Goal: Task Accomplishment & Management: Manage account settings

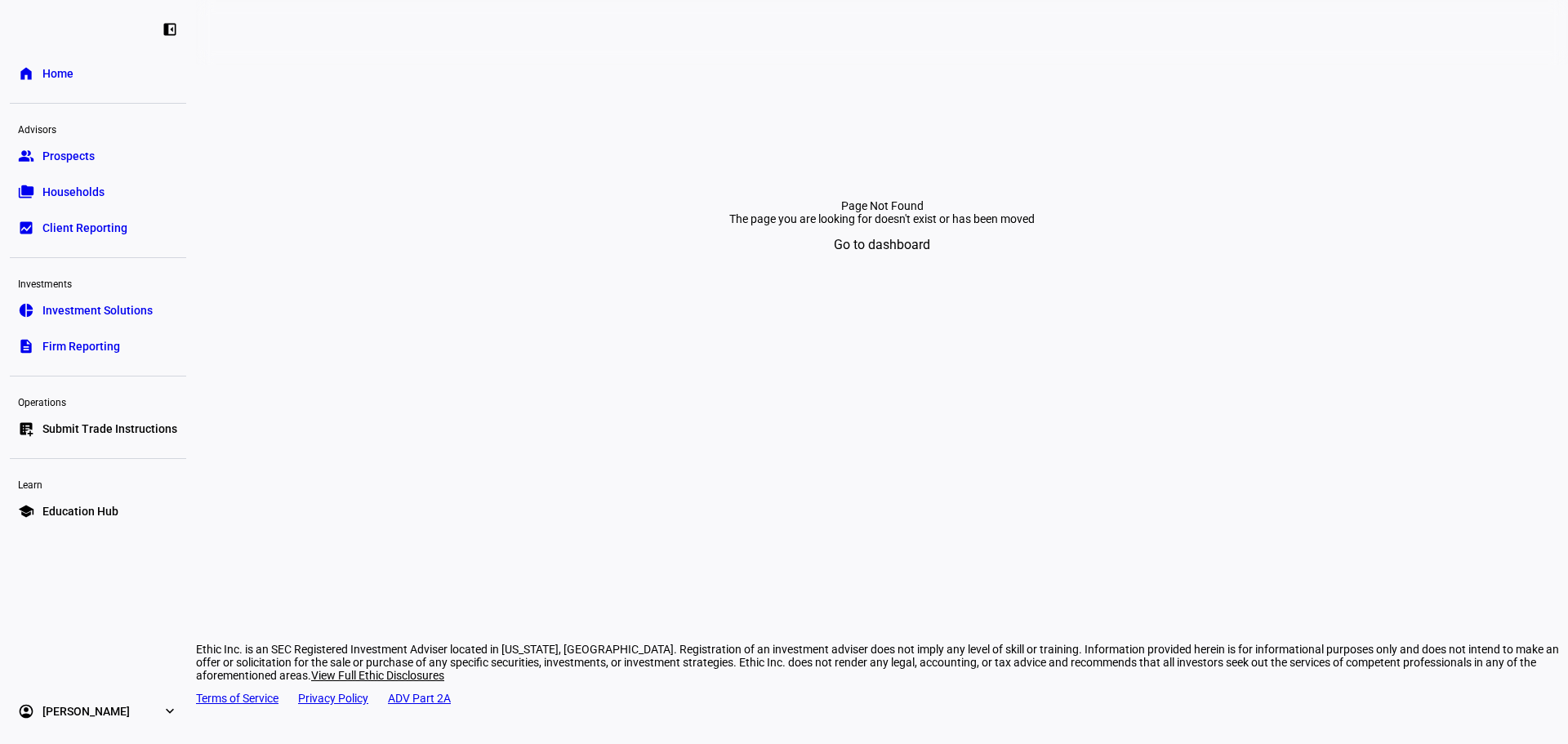
click at [73, 427] on span "Submit Trade Instructions" at bounding box center [109, 429] width 134 height 17
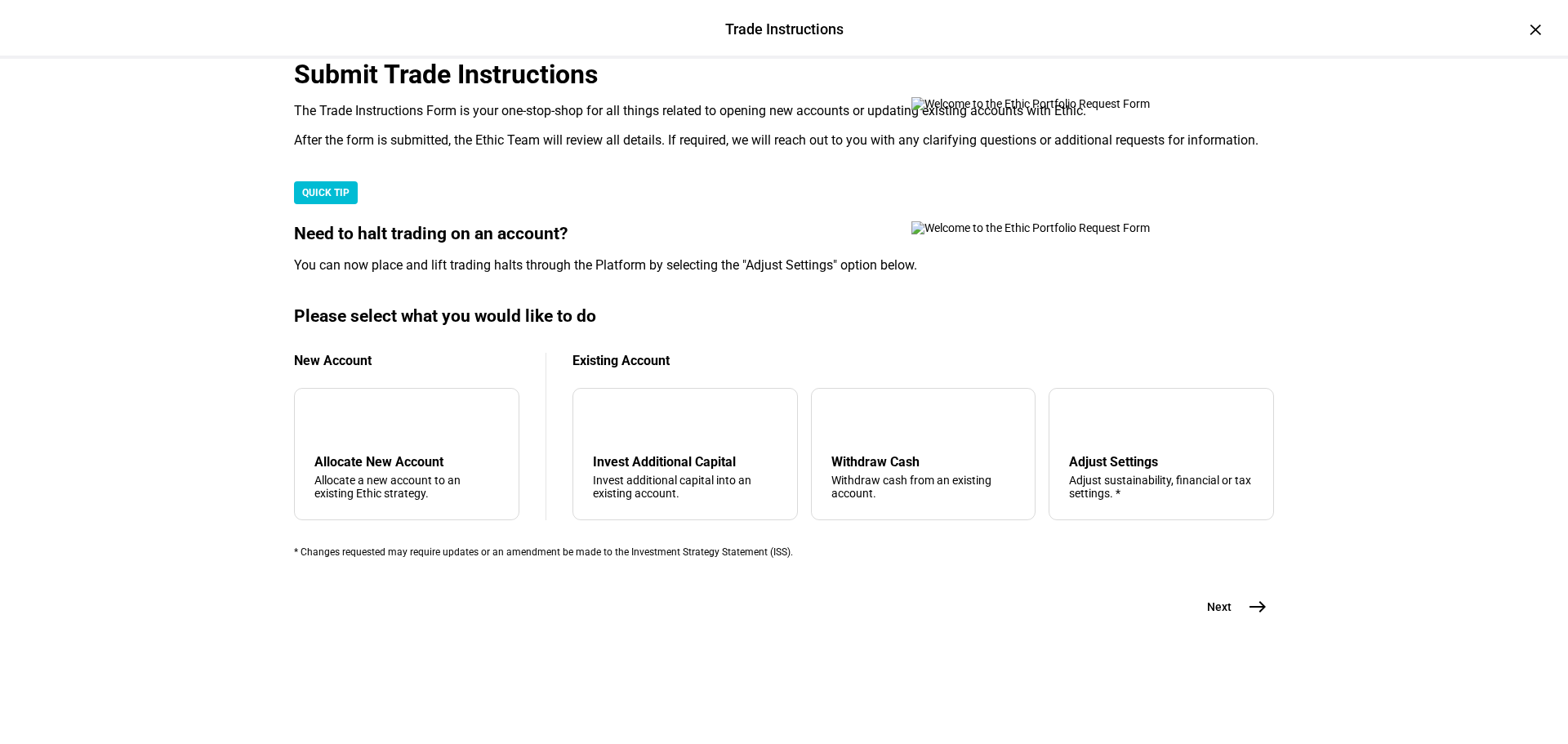
scroll to position [396, 0]
click at [1069, 454] on div "Adjust Settings" at bounding box center [1161, 462] width 184 height 16
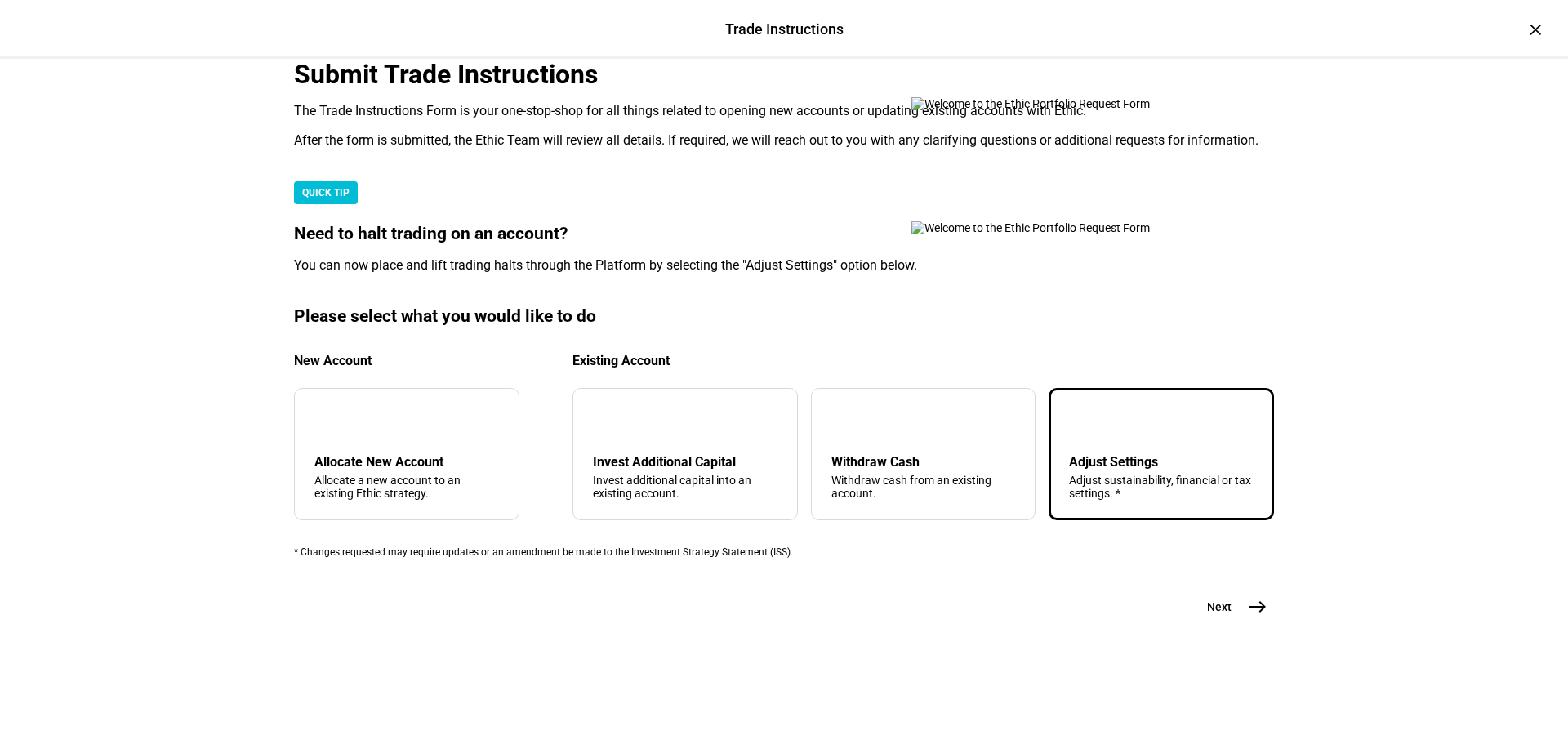
click at [1241, 624] on span "east" at bounding box center [1257, 606] width 33 height 33
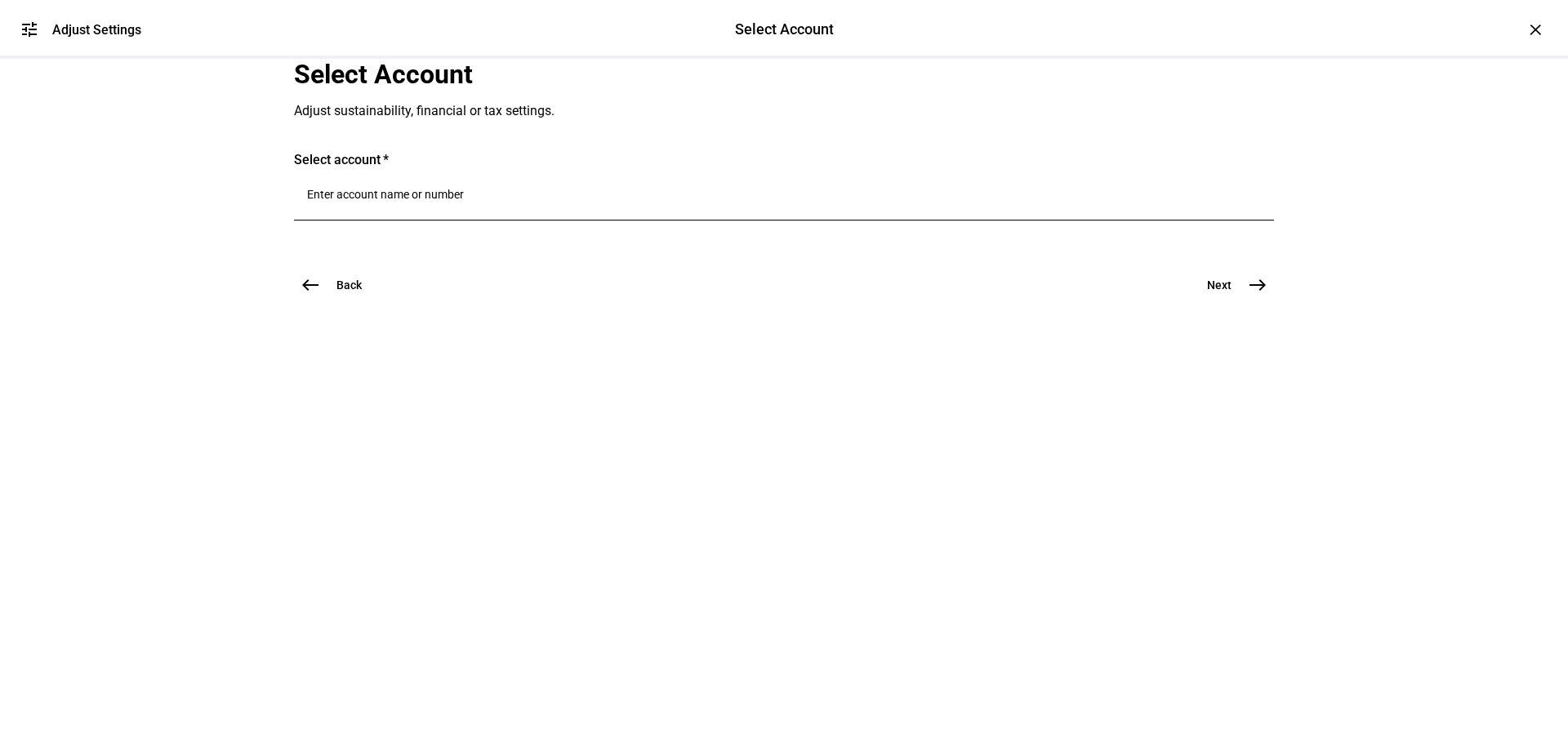
scroll to position [0, 0]
click at [584, 220] on div at bounding box center [784, 197] width 954 height 46
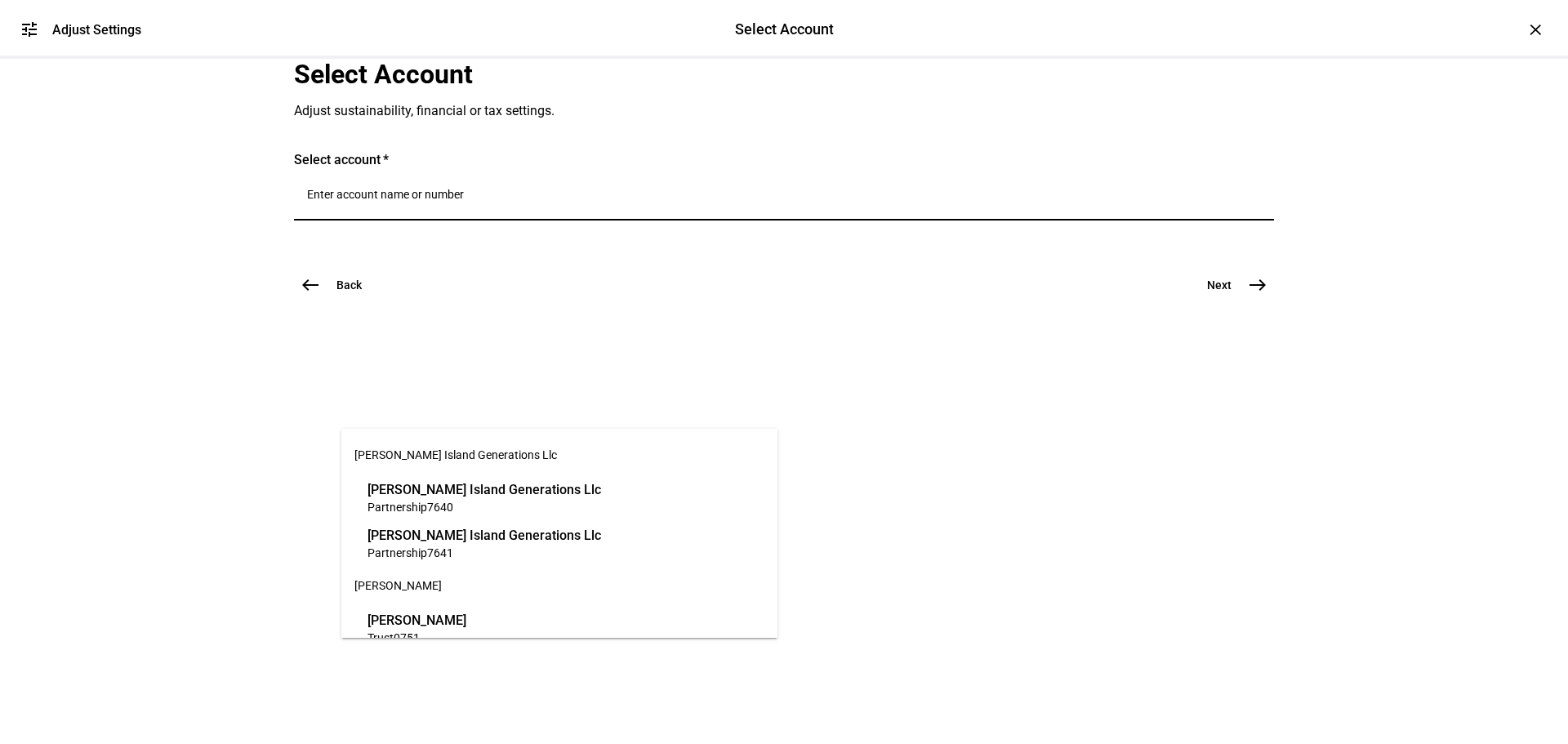
click at [588, 201] on input "Number" at bounding box center [784, 195] width 954 height 13
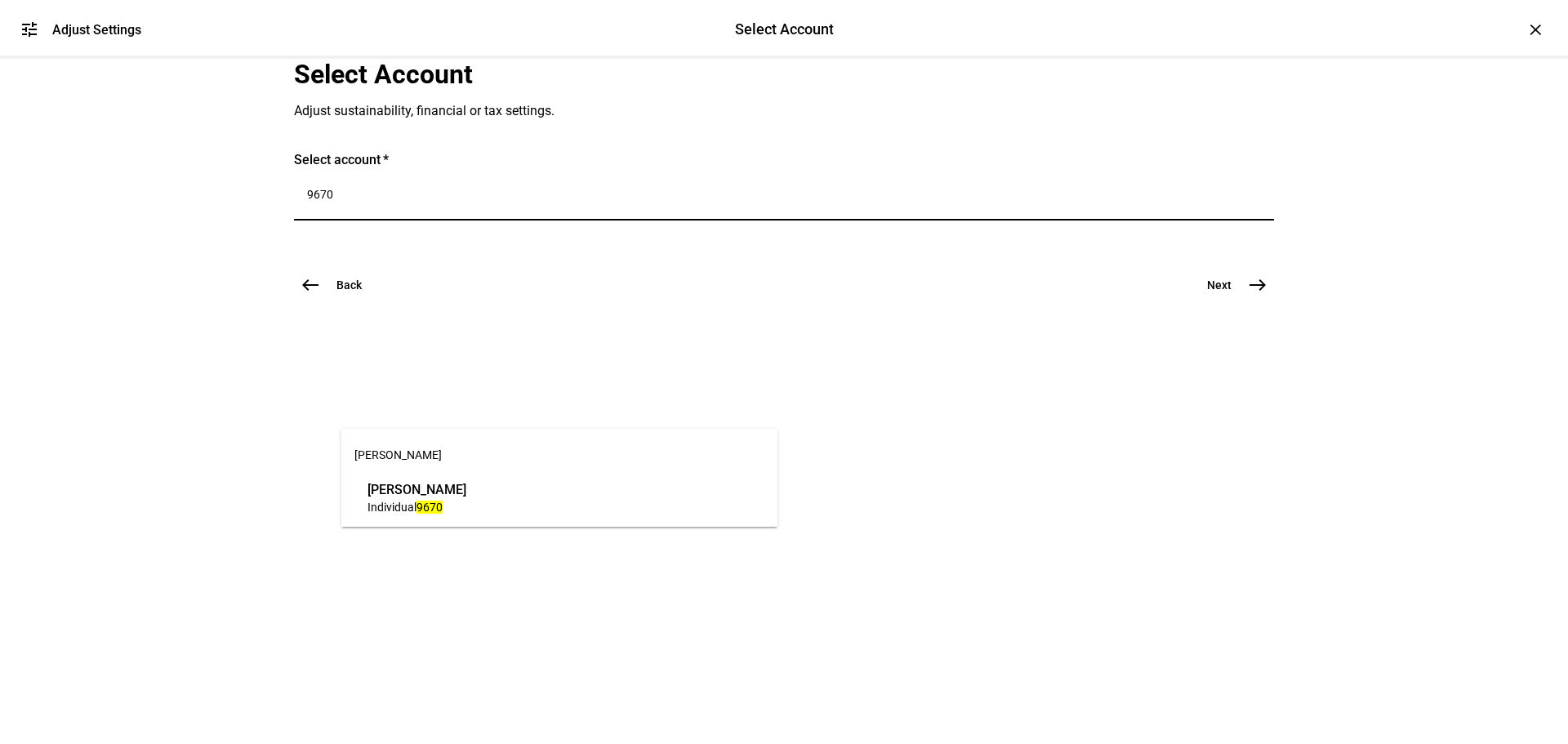
type input "9670"
click at [598, 521] on div "[PERSON_NAME] [PERSON_NAME] [PERSON_NAME] Individual 9670" at bounding box center [559, 478] width 436 height 98
click at [466, 487] on span "[PERSON_NAME]" at bounding box center [416, 489] width 98 height 19
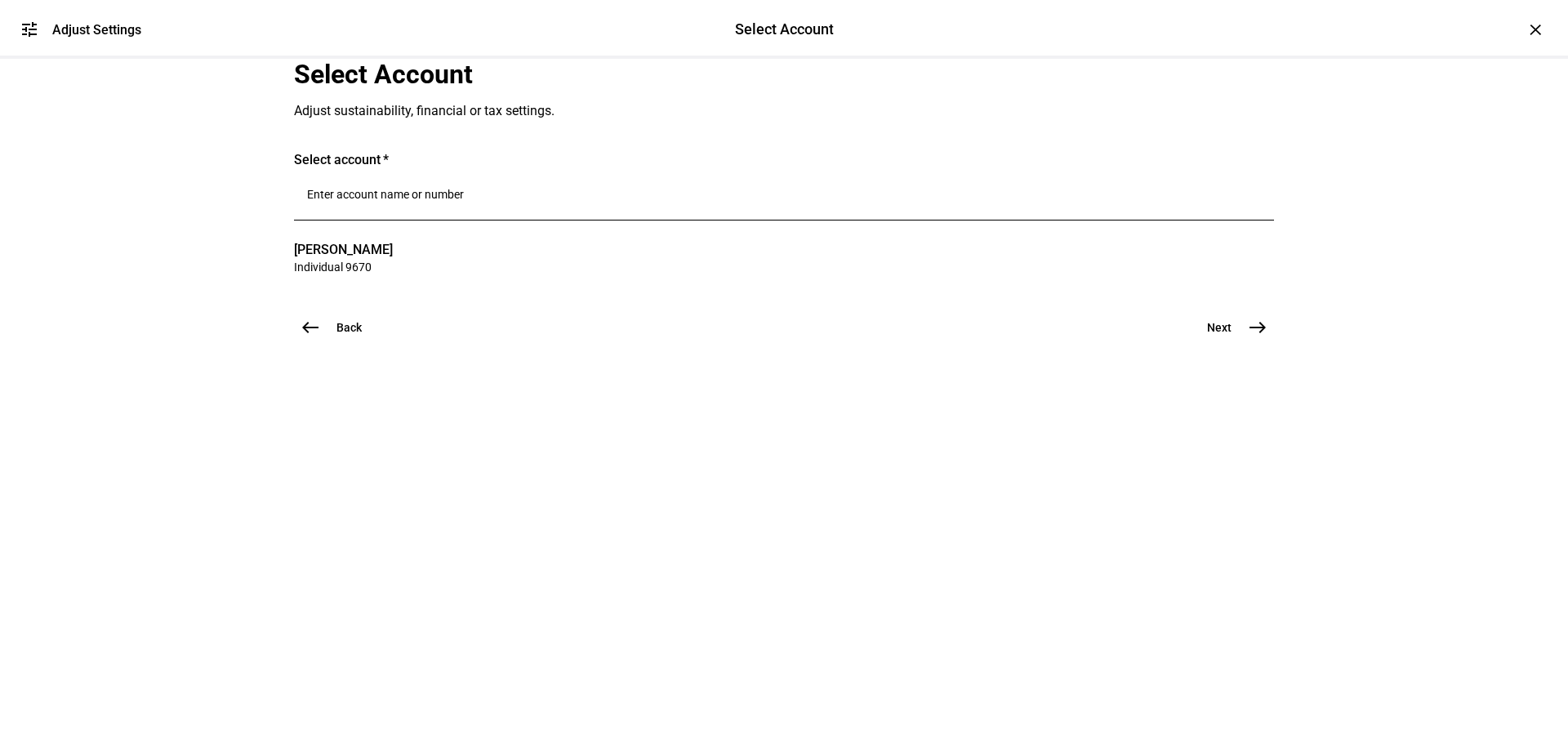
click at [1248, 337] on mat-icon "east" at bounding box center [1257, 327] width 19 height 19
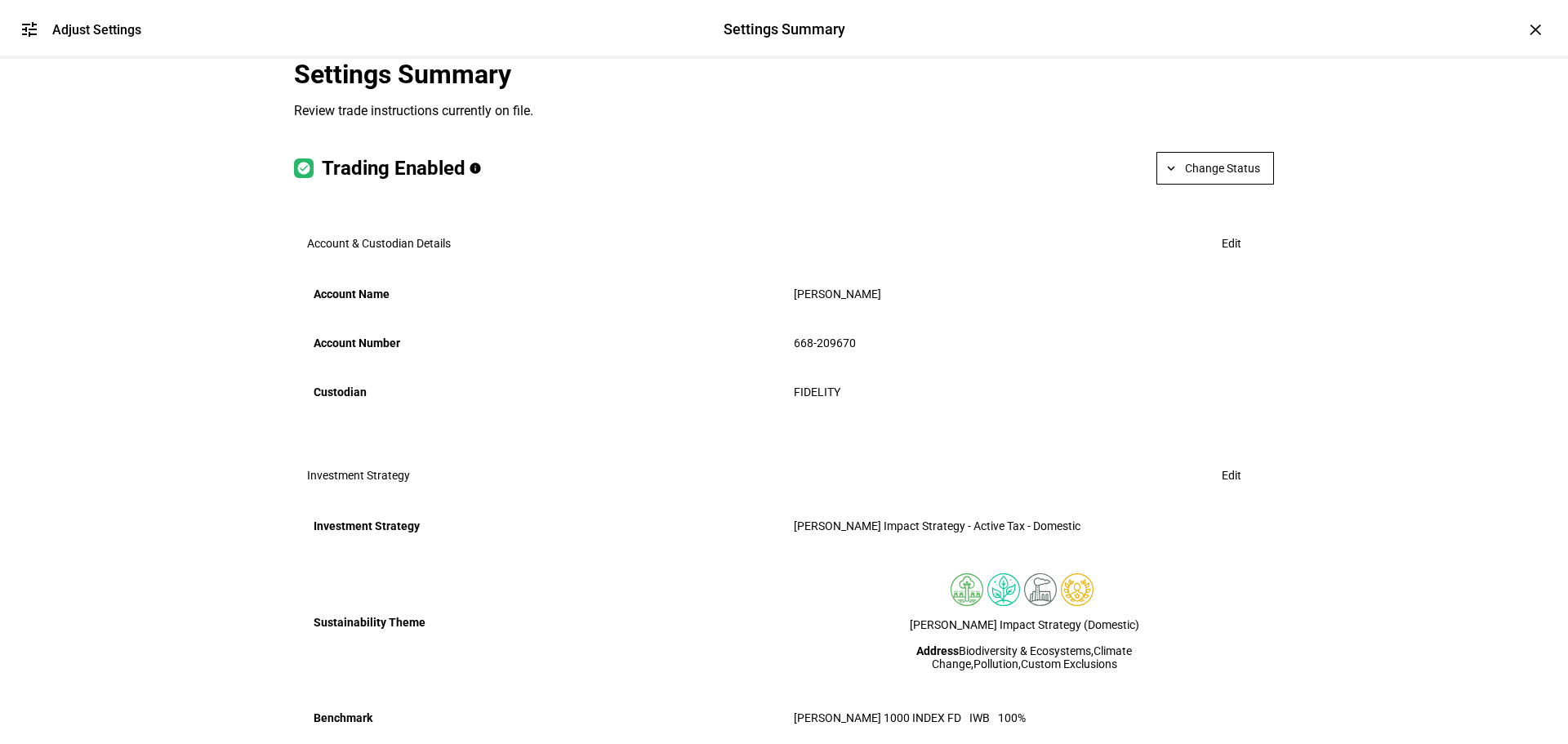
click at [1187, 185] on span "Change Status" at bounding box center [1223, 168] width 75 height 33
click at [1222, 353] on button "Halt Trading" at bounding box center [1223, 366] width 92 height 39
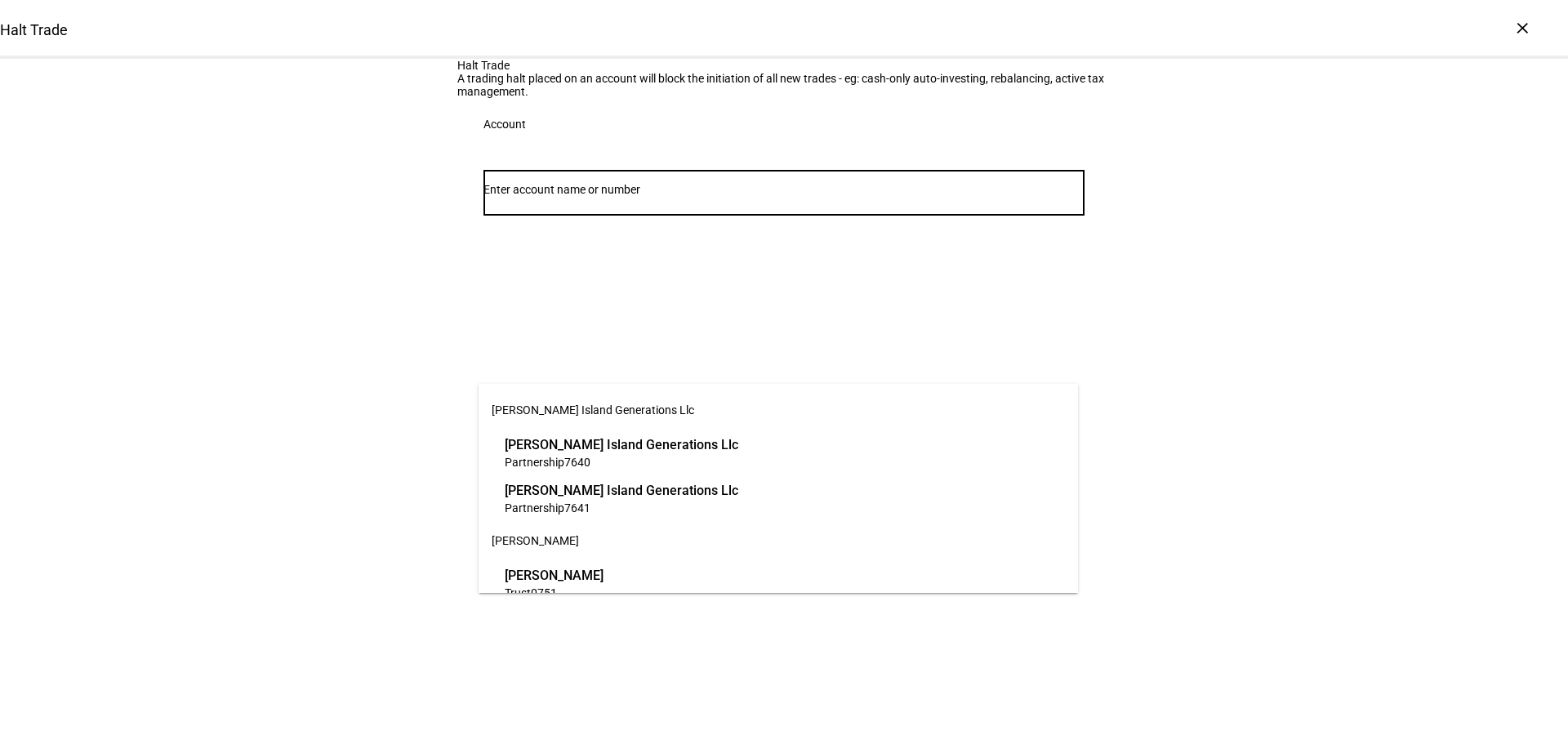
click at [518, 196] on input "Number" at bounding box center [784, 190] width 601 height 13
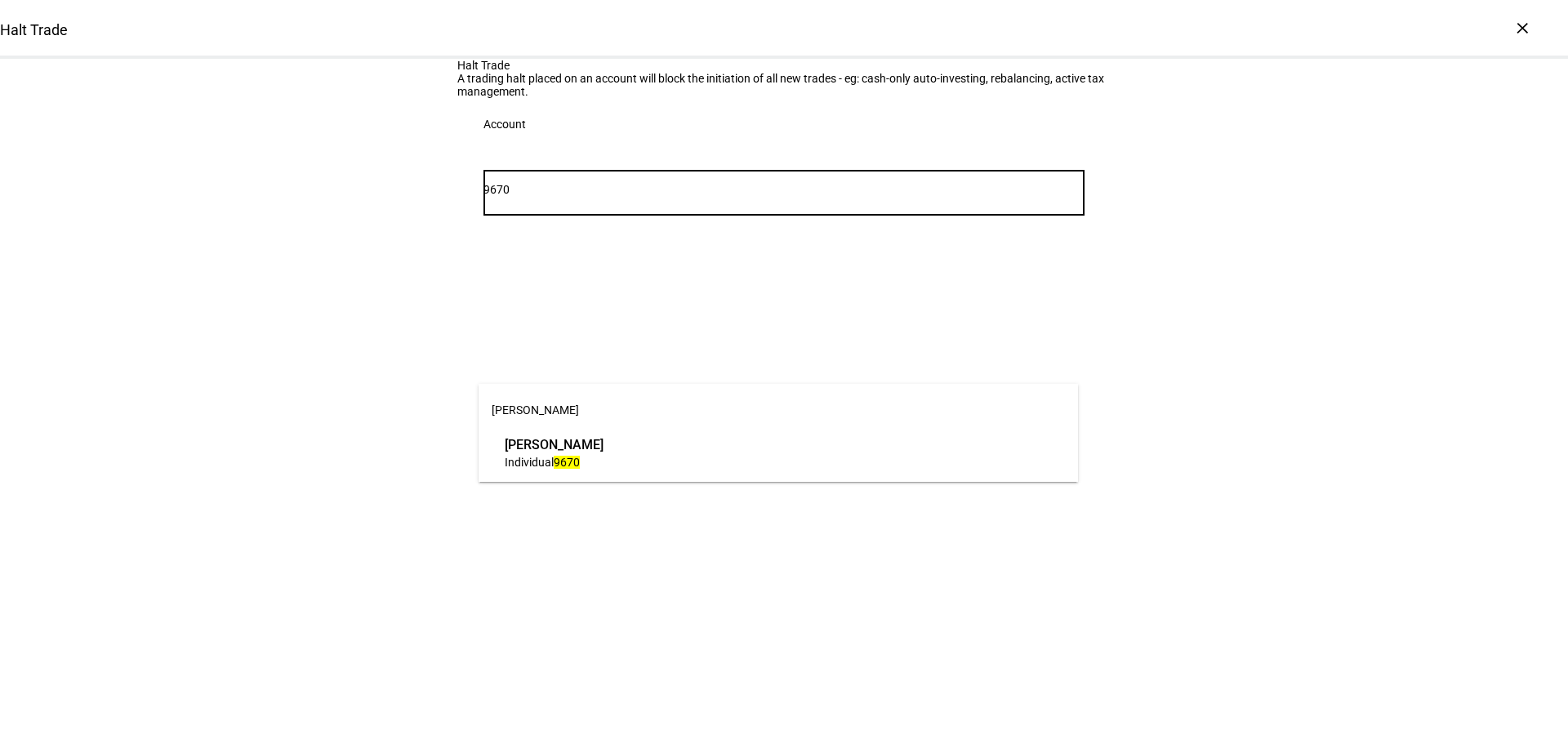
type input "9670"
click at [603, 442] on span "[PERSON_NAME]" at bounding box center [554, 445] width 98 height 19
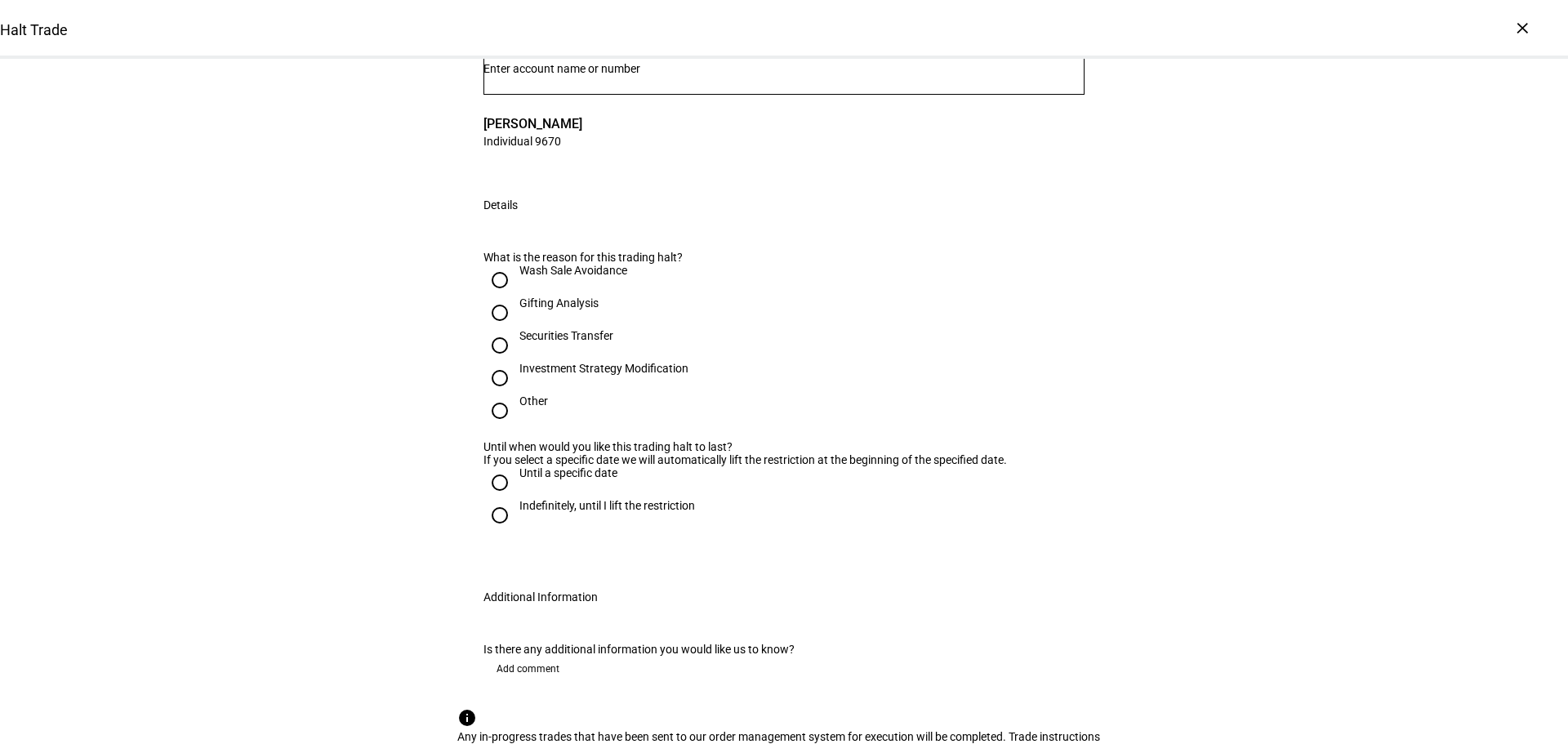
scroll to position [245, 0]
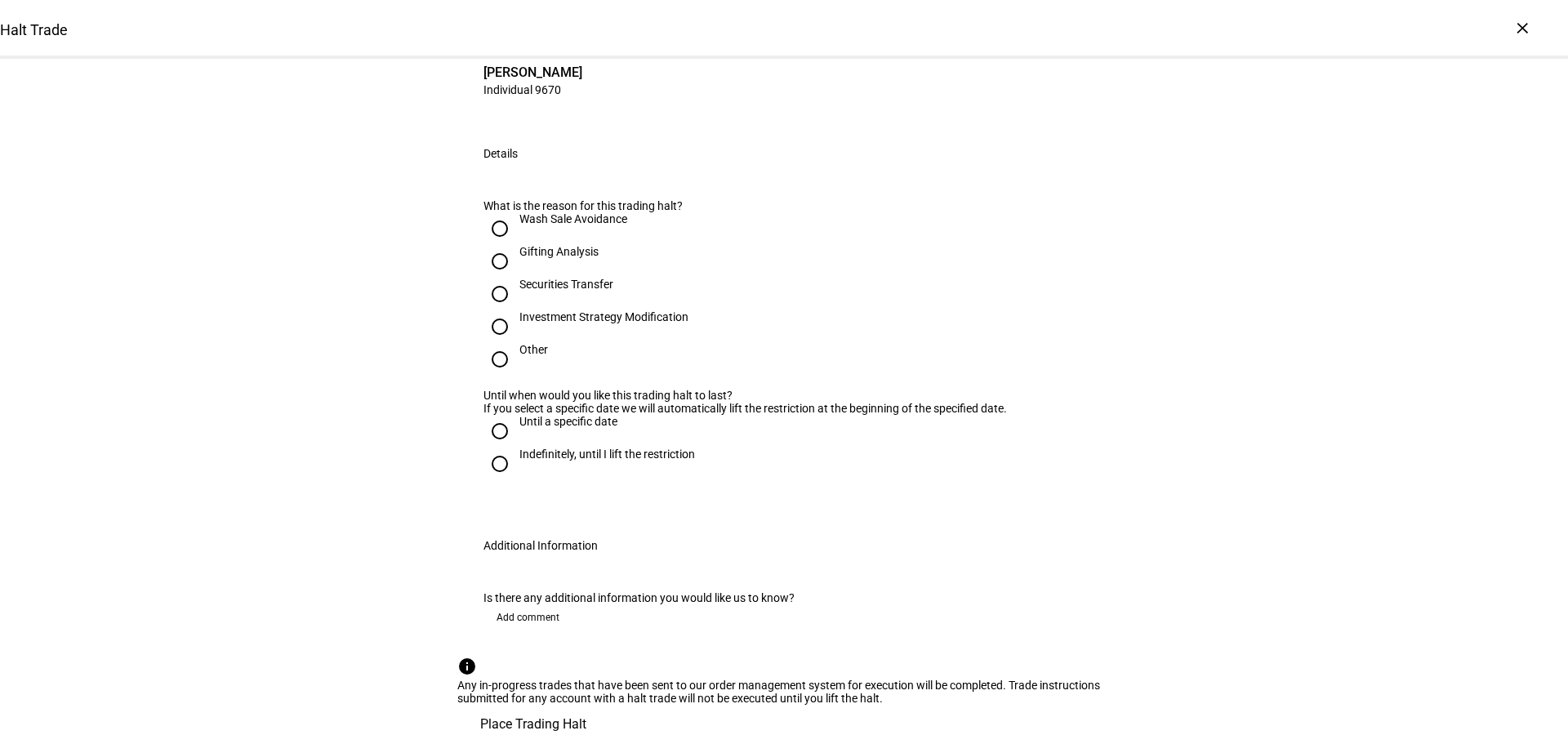
click at [555, 291] on div "Securities Transfer" at bounding box center [566, 285] width 94 height 13
click at [516, 311] on input "Securities Transfer" at bounding box center [499, 294] width 33 height 33
radio input "true"
click at [657, 448] on div "Indefinitely, until I lift the restriction" at bounding box center [607, 454] width 175 height 13
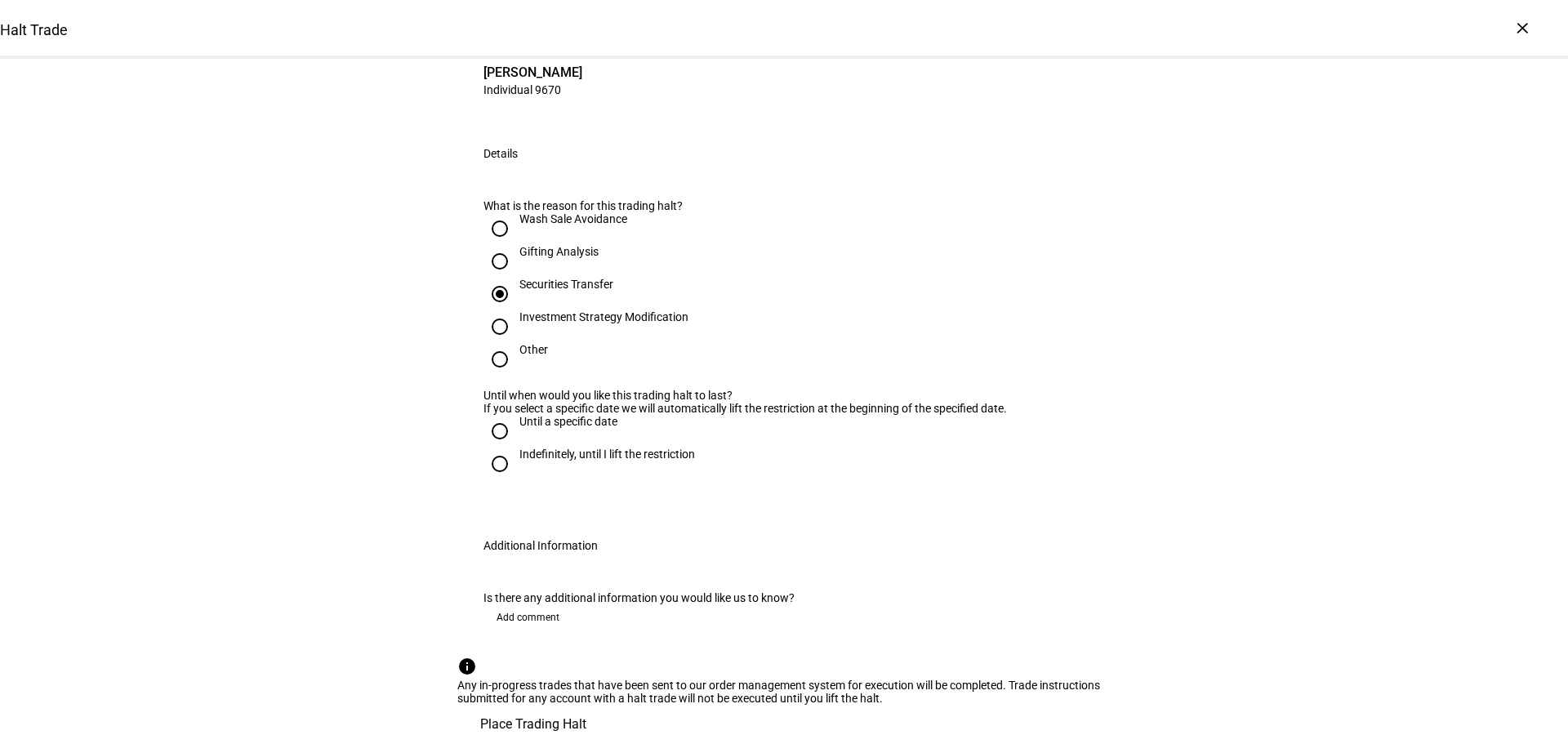
click at [516, 448] on input "Indefinitely, until I lift the restriction" at bounding box center [499, 463] width 33 height 33
radio input "true"
click at [609, 705] on span at bounding box center [533, 724] width 152 height 39
